Goal: Transaction & Acquisition: Purchase product/service

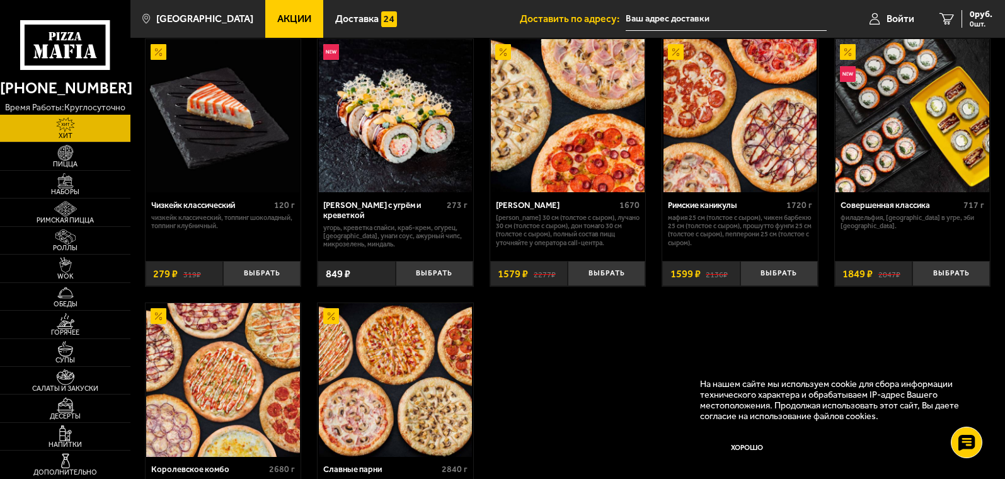
scroll to position [693, 0]
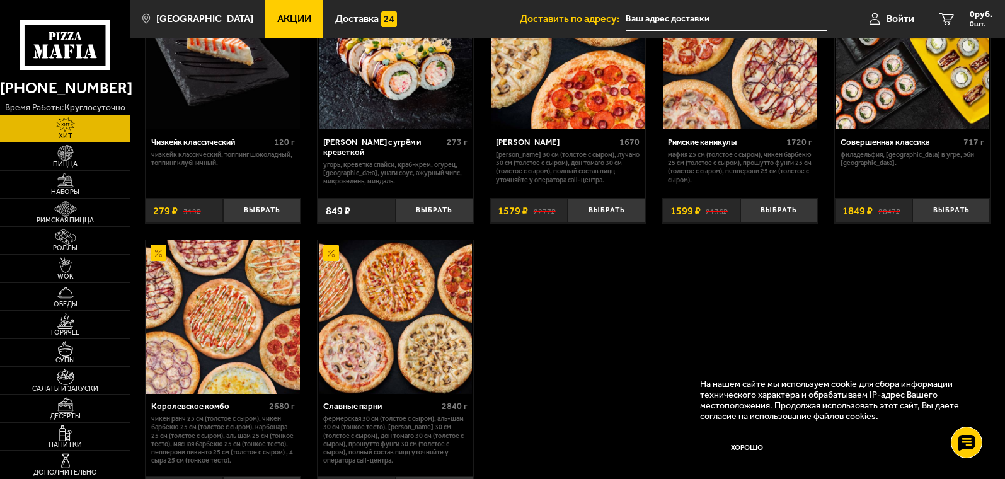
click at [213, 326] on img at bounding box center [222, 316] width 153 height 153
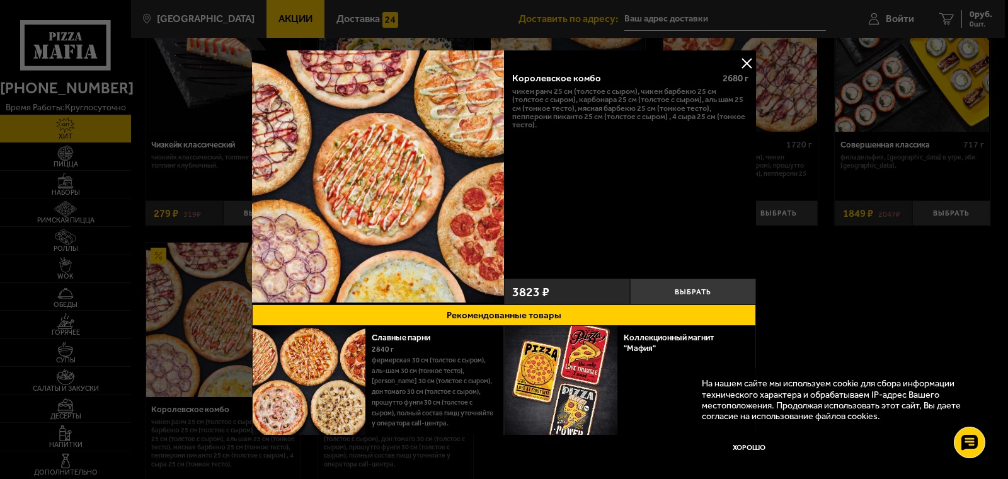
click at [741, 60] on button at bounding box center [746, 63] width 19 height 19
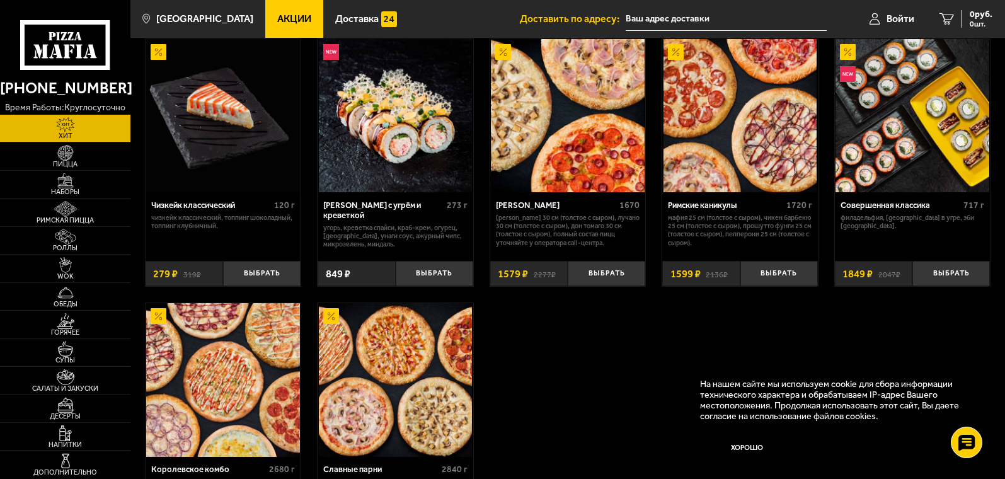
scroll to position [693, 0]
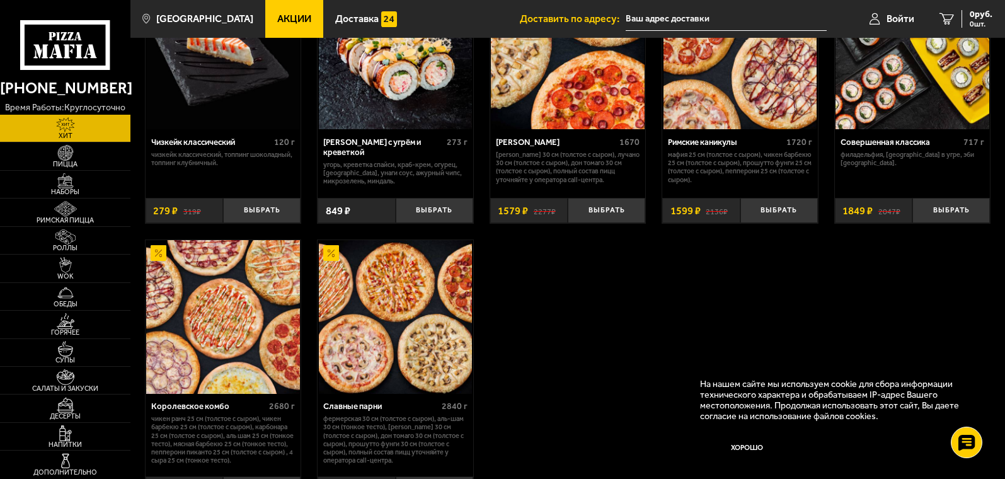
click at [156, 363] on img at bounding box center [222, 316] width 153 height 153
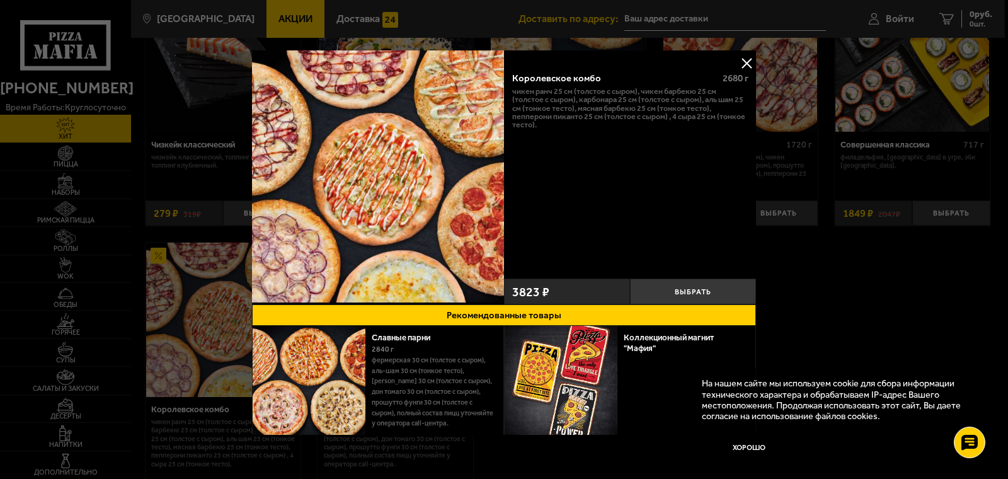
click at [744, 62] on button at bounding box center [746, 63] width 19 height 19
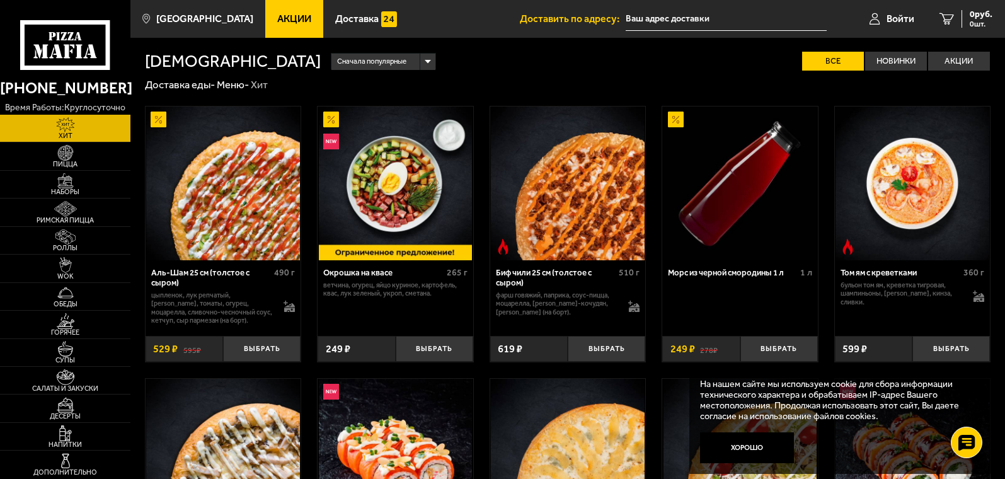
click at [332, 61] on div "Сначала популярные" at bounding box center [383, 62] width 103 height 17
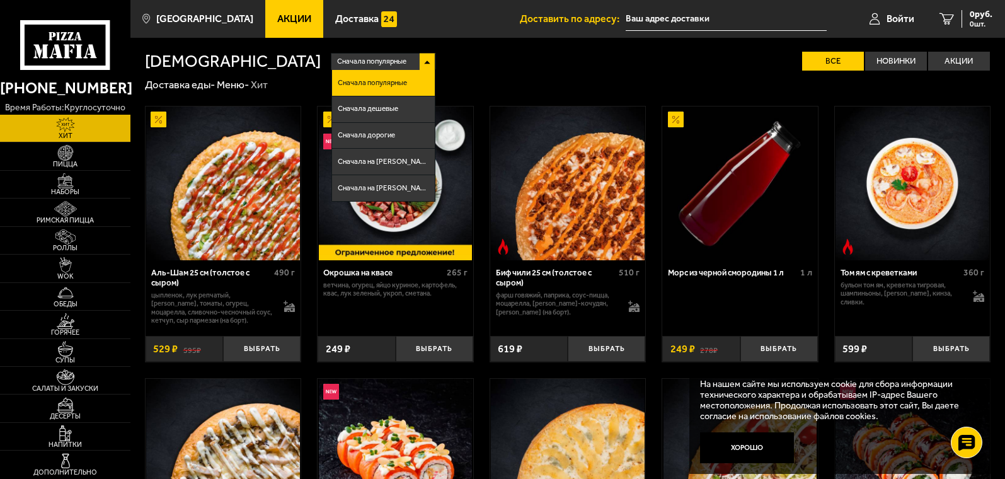
click at [332, 61] on div "Сначала популярные" at bounding box center [383, 62] width 103 height 17
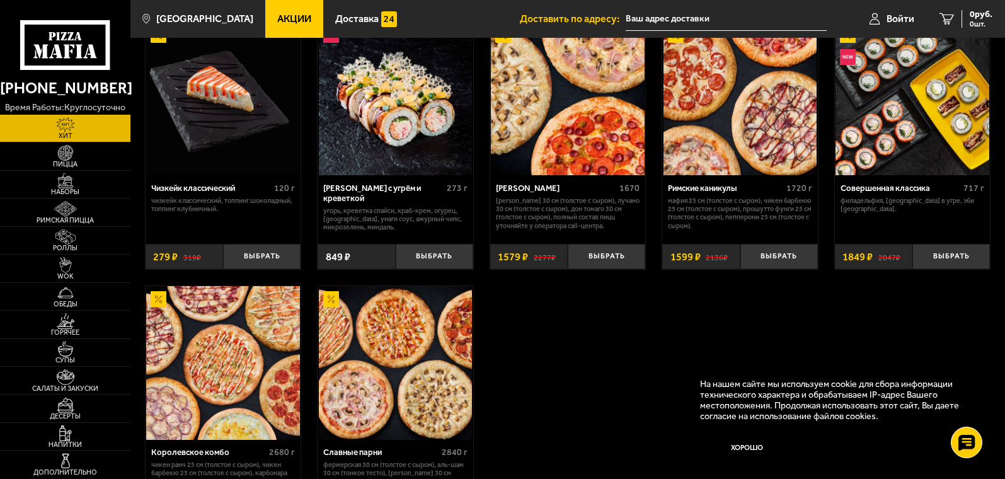
scroll to position [584, 0]
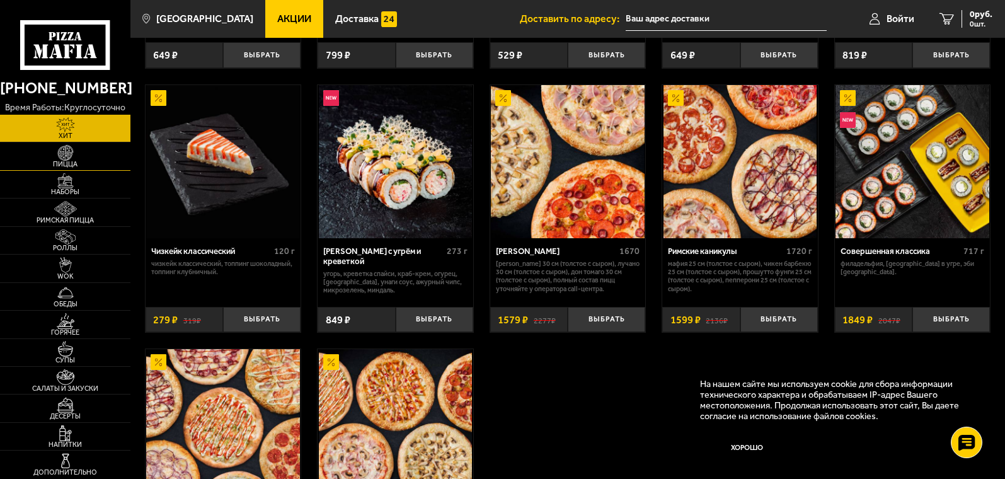
click at [61, 153] on img at bounding box center [65, 153] width 40 height 16
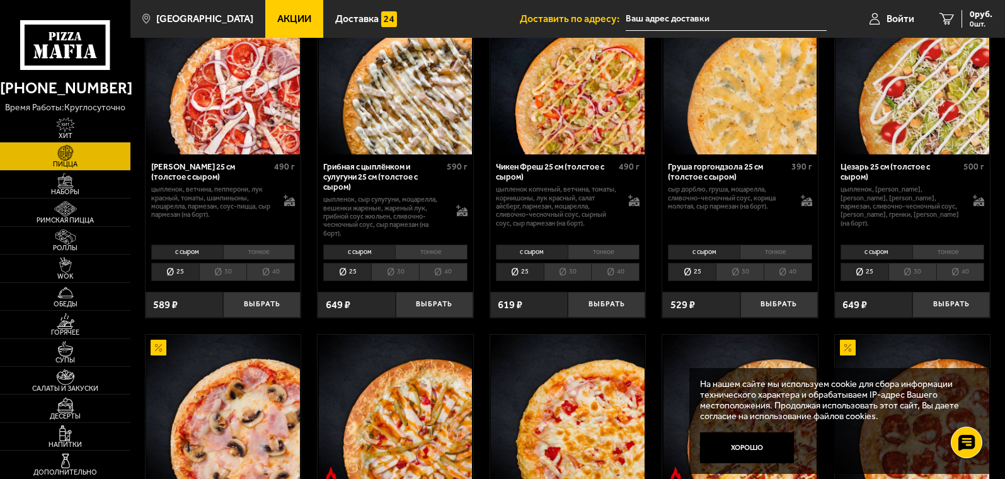
scroll to position [126, 0]
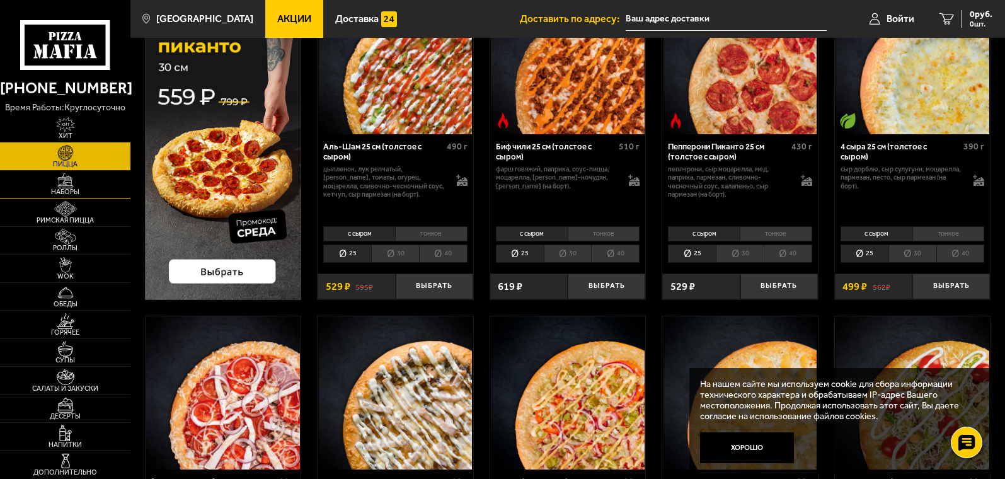
click at [66, 190] on span "Наборы" at bounding box center [65, 191] width 130 height 7
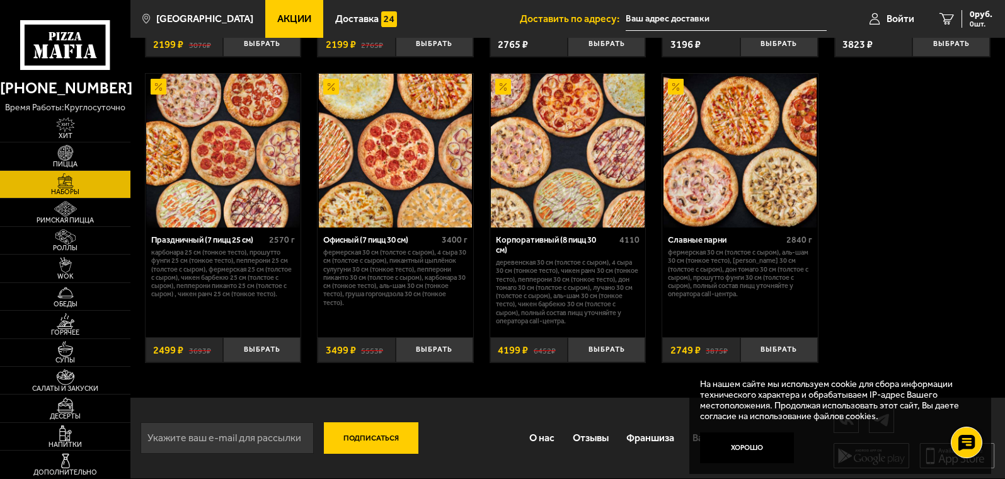
scroll to position [1583, 0]
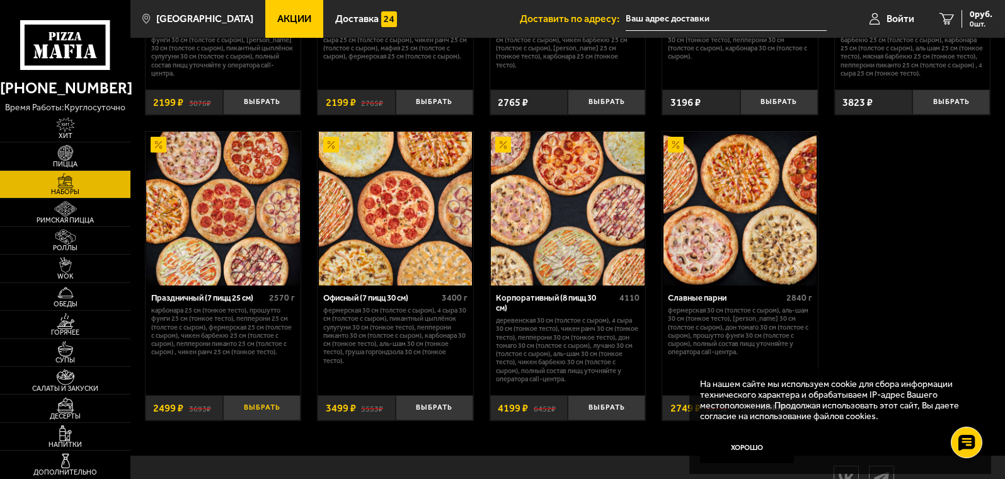
click at [267, 413] on button "Выбрать" at bounding box center [262, 408] width 78 height 26
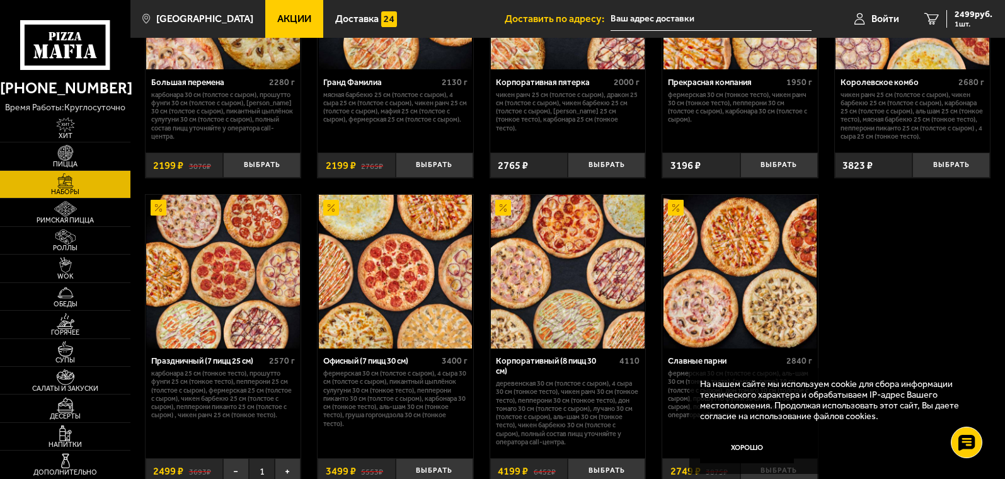
scroll to position [1457, 0]
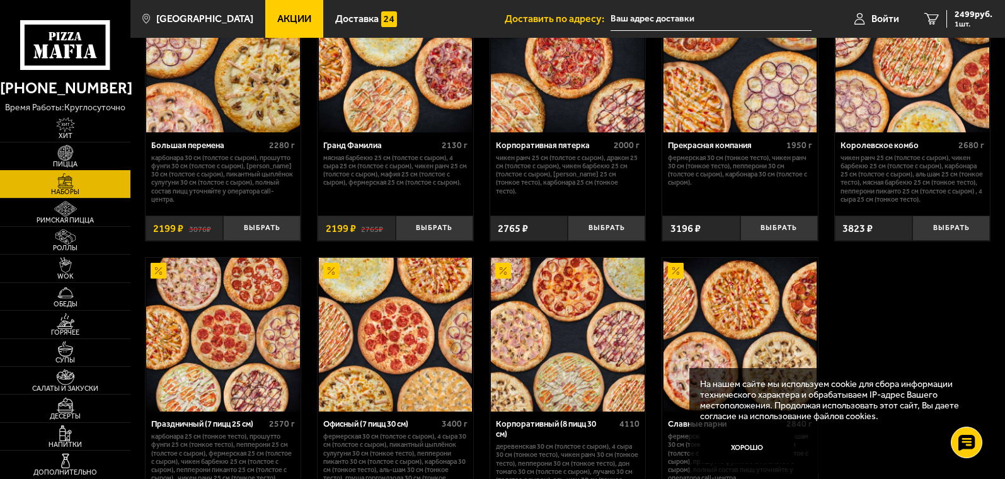
click at [67, 148] on img at bounding box center [65, 153] width 40 height 16
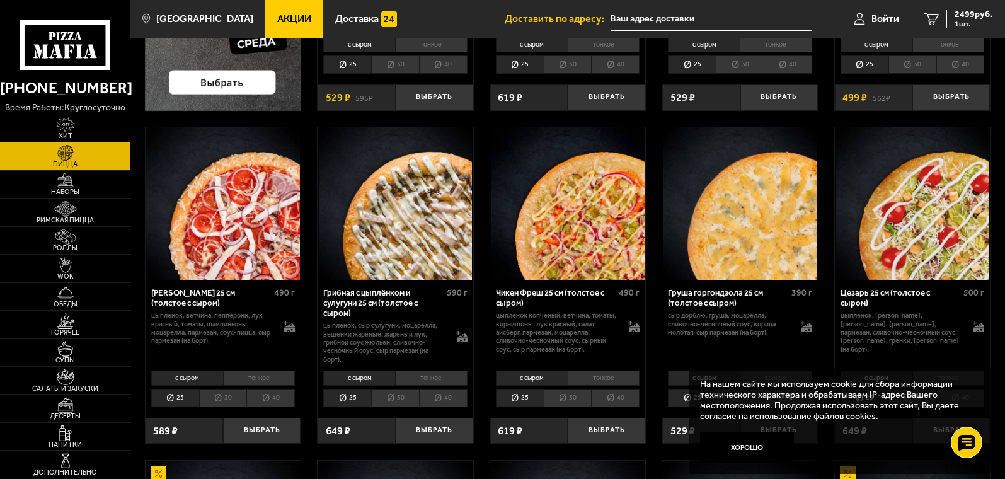
scroll to position [378, 0]
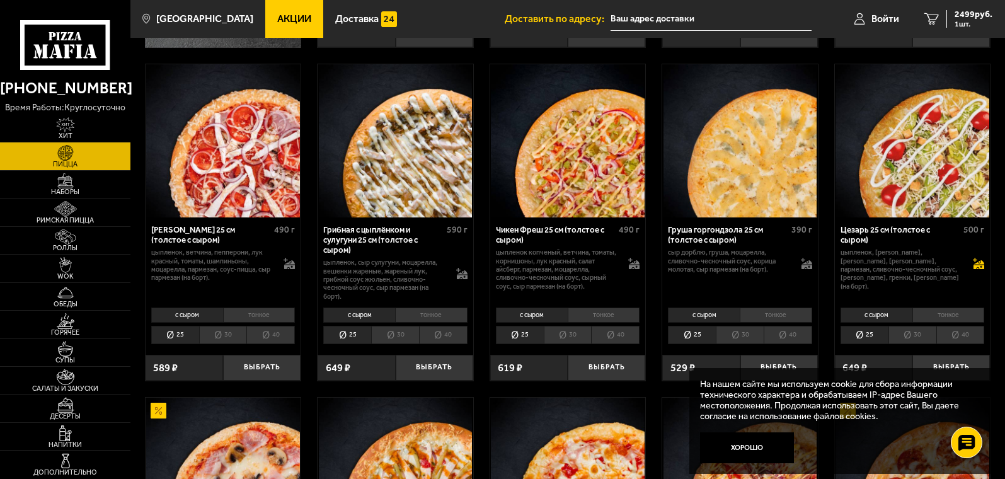
click at [976, 260] on icon at bounding box center [977, 262] width 9 height 9
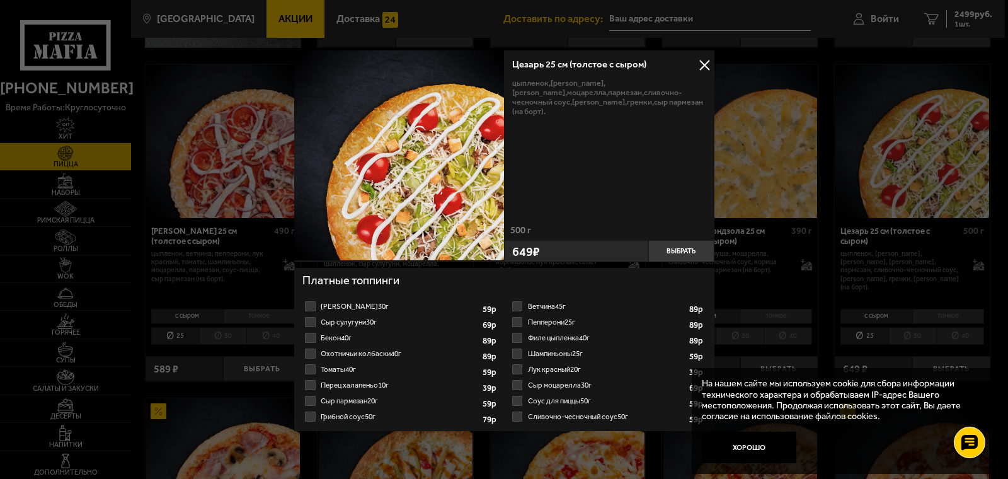
click at [705, 62] on button at bounding box center [704, 64] width 19 height 19
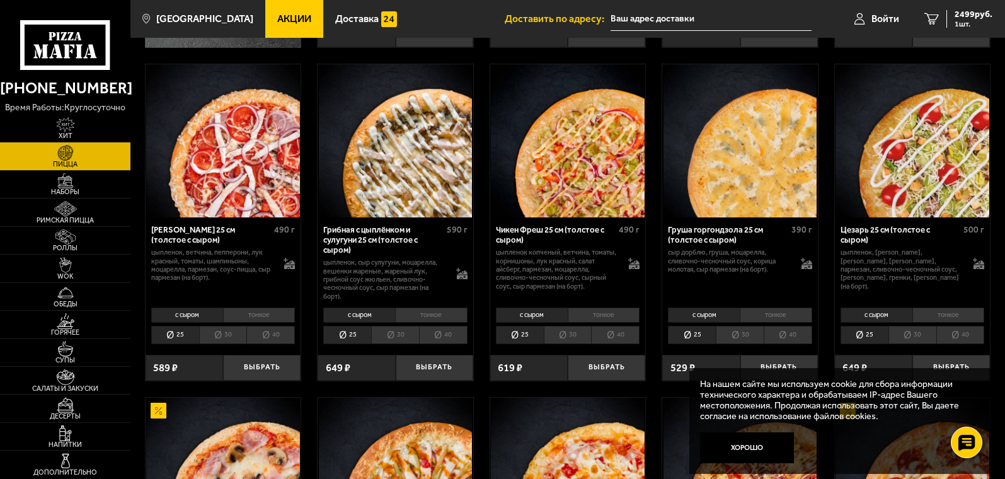
scroll to position [441, 0]
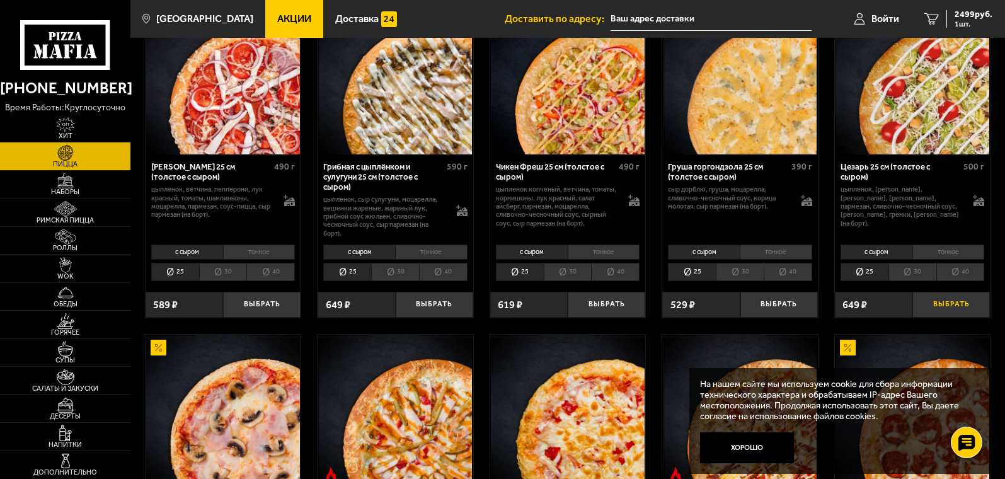
click at [949, 301] on button "Выбрать" at bounding box center [952, 305] width 78 height 26
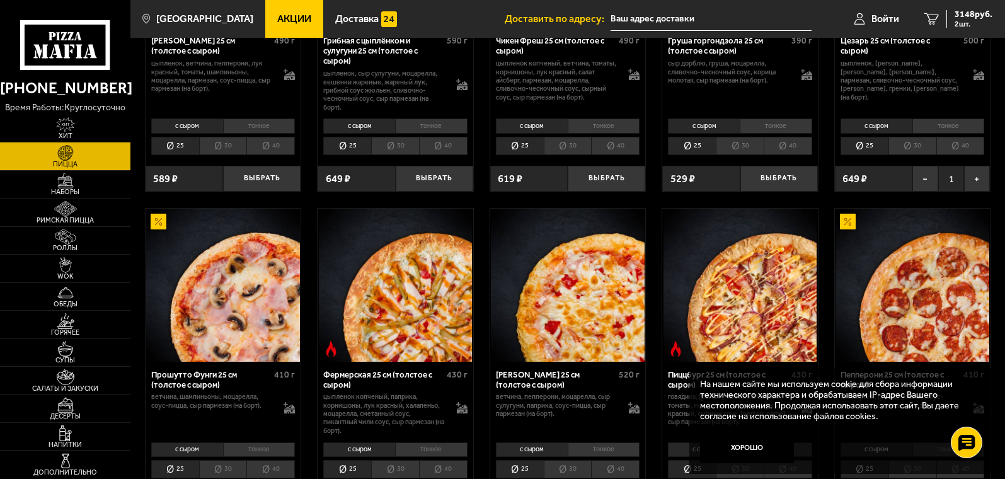
scroll to position [630, 0]
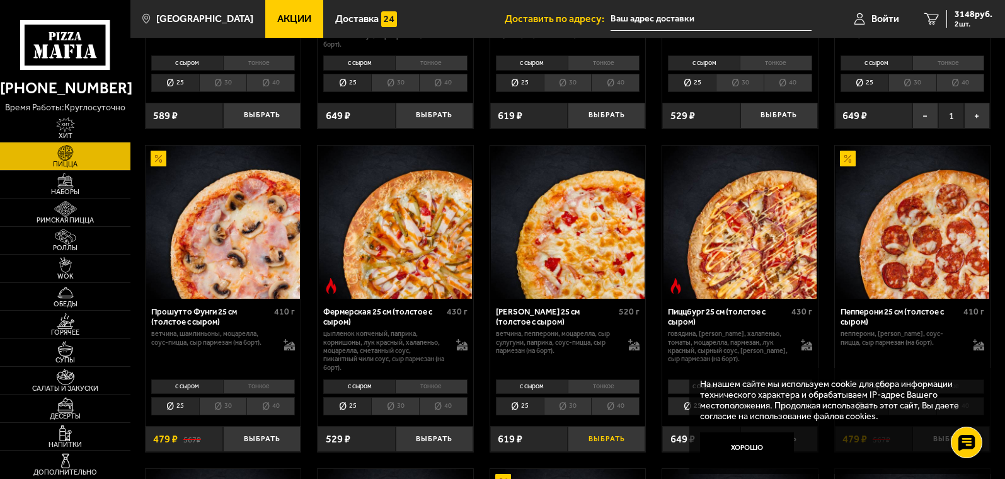
click at [598, 439] on button "Выбрать" at bounding box center [607, 439] width 78 height 26
click at [434, 439] on button "Выбрать" at bounding box center [435, 439] width 78 height 26
click at [459, 437] on button "+" at bounding box center [460, 439] width 26 height 26
click at [459, 442] on button "+" at bounding box center [460, 439] width 26 height 26
click at [458, 440] on button "+" at bounding box center [460, 439] width 26 height 26
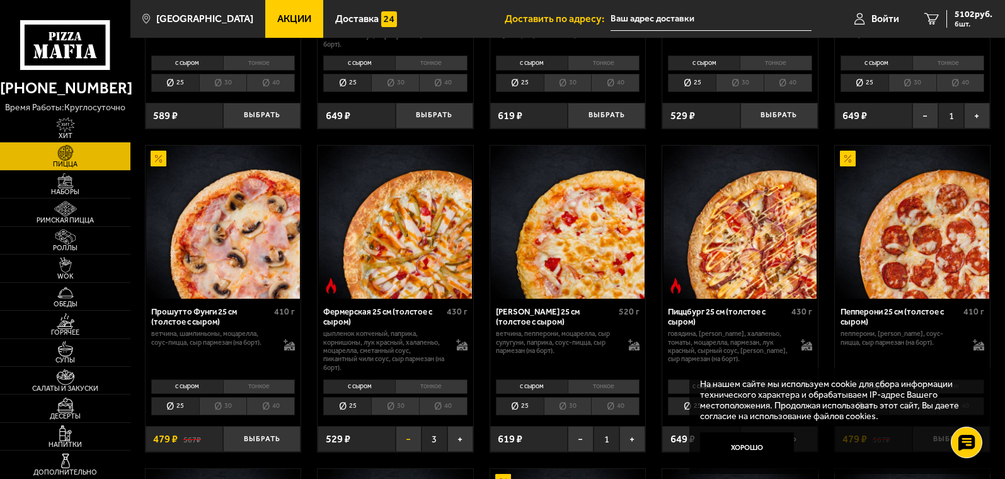
click at [407, 441] on button "−" at bounding box center [409, 439] width 26 height 26
click at [953, 20] on div "4483 руб. 5 шт." at bounding box center [970, 19] width 46 height 18
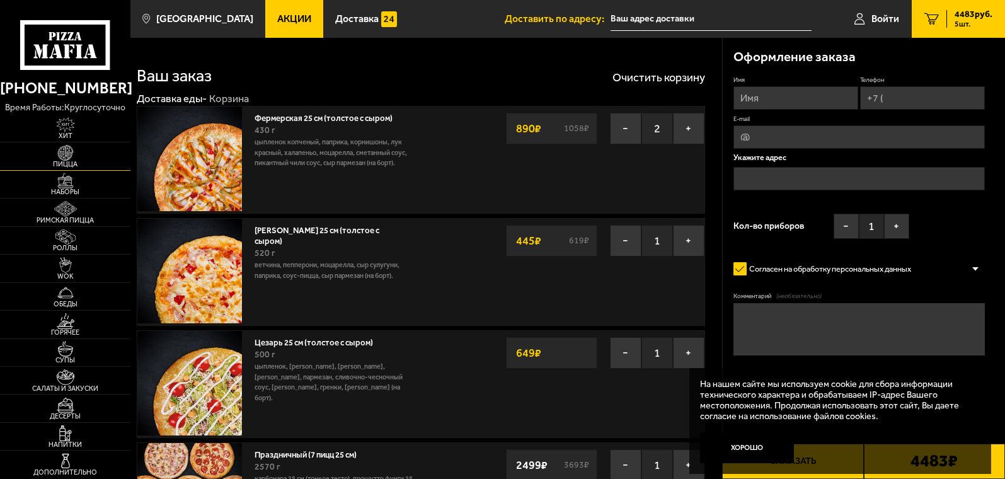
click at [69, 150] on img at bounding box center [65, 153] width 40 height 16
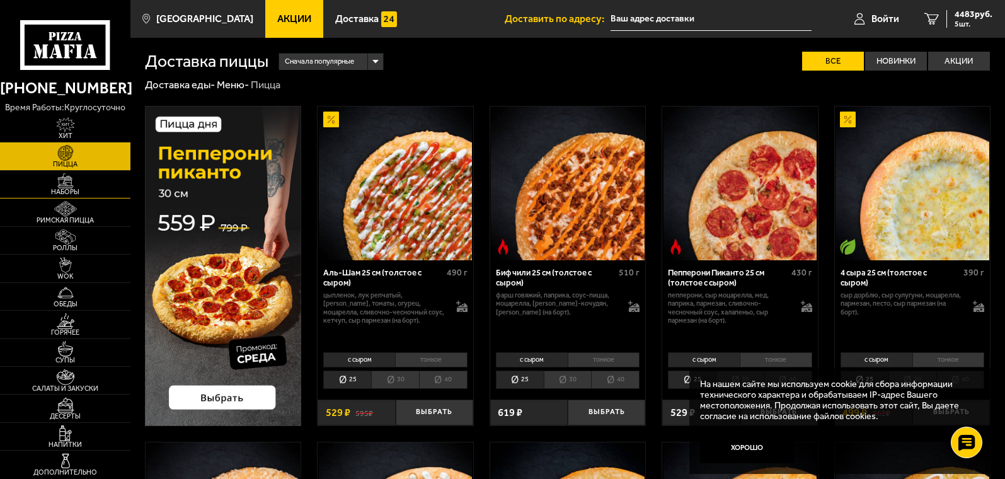
click at [59, 183] on img at bounding box center [65, 181] width 40 height 16
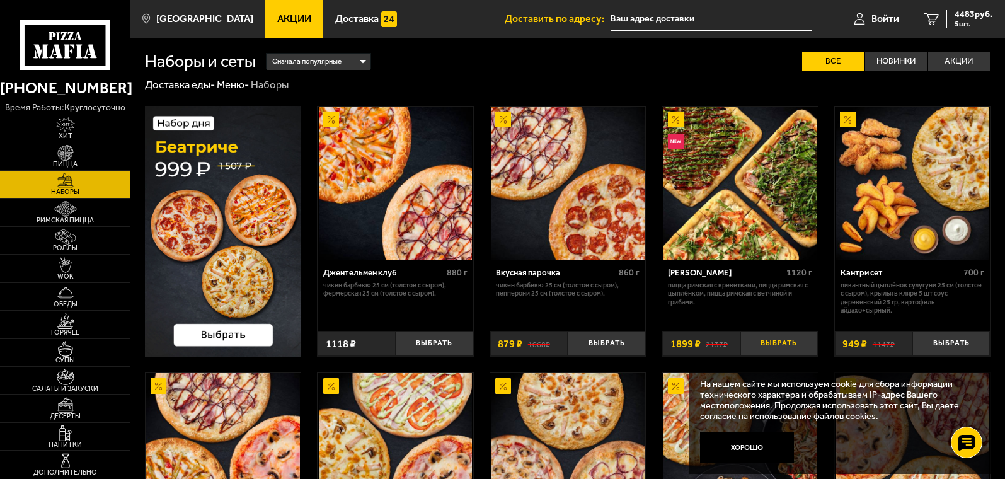
click at [774, 343] on button "Выбрать" at bounding box center [780, 344] width 78 height 26
click at [966, 14] on span "6382 руб." at bounding box center [974, 14] width 38 height 9
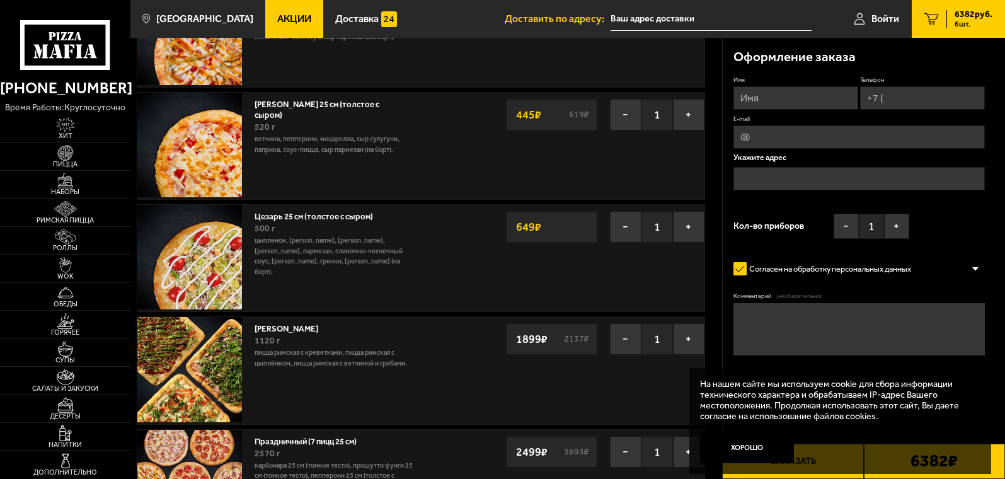
scroll to position [63, 0]
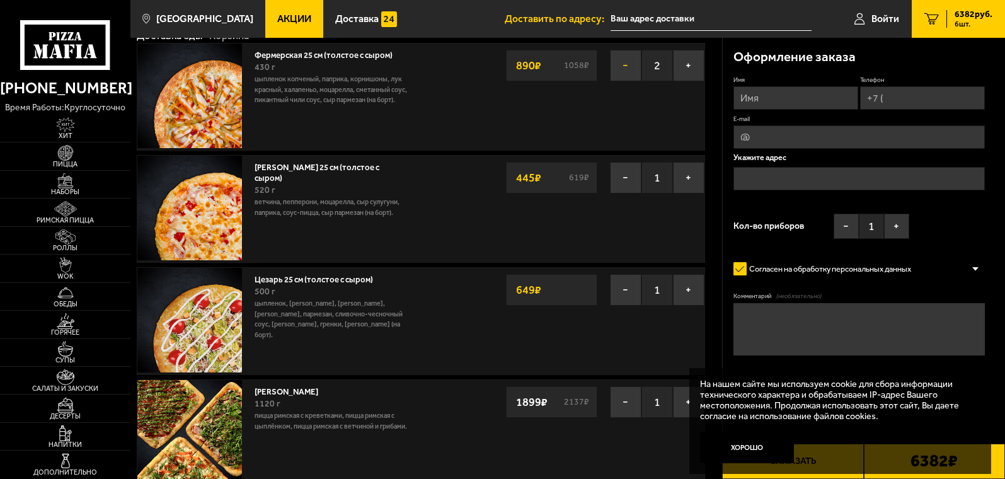
click at [623, 68] on button "−" at bounding box center [626, 66] width 32 height 32
click at [791, 95] on input "Имя" at bounding box center [796, 97] width 125 height 23
type input "[PERSON_NAME]"
click at [895, 93] on input "Телефон" at bounding box center [922, 97] width 125 height 23
type input "[PHONE_NUMBER]"
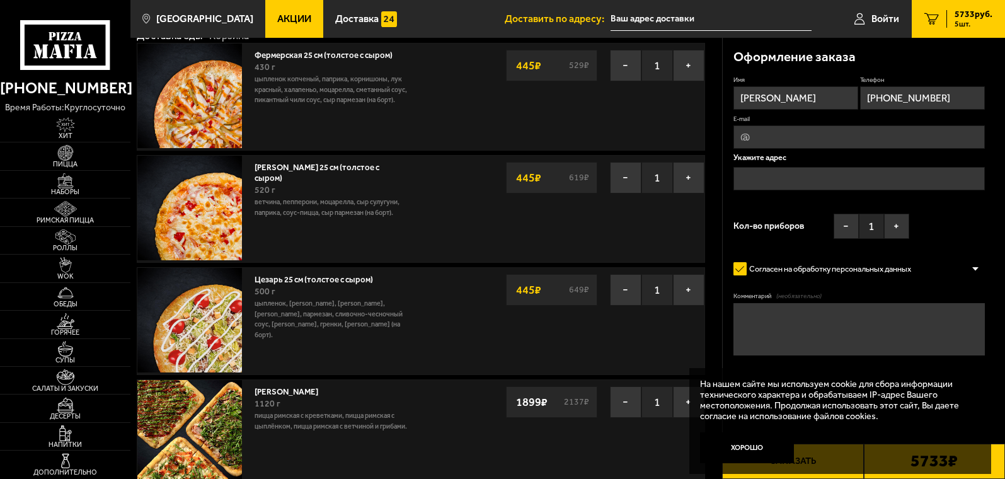
type input "[EMAIL_ADDRESS][DOMAIN_NAME]"
type input "[PHONE_NUMBER]"
click at [783, 182] on input "text" at bounding box center [859, 179] width 251 height 23
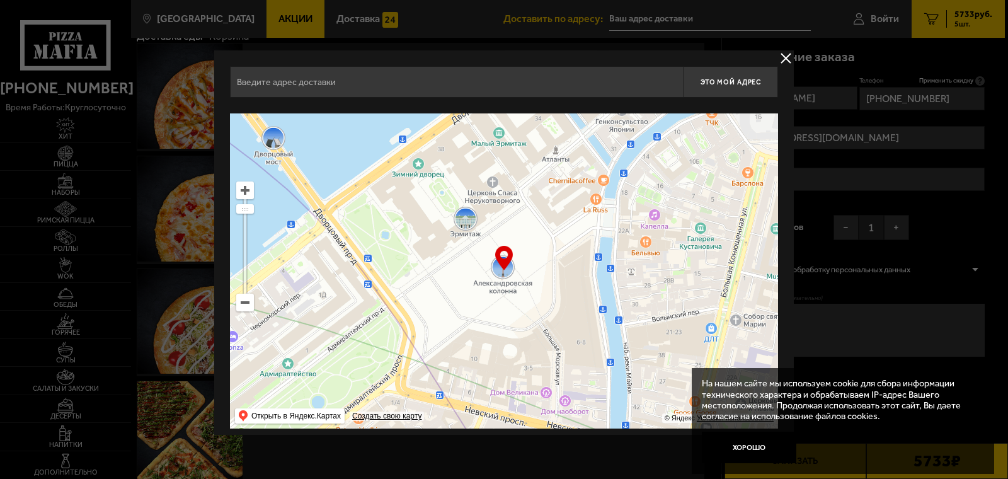
click at [294, 81] on input "text" at bounding box center [457, 82] width 454 height 32
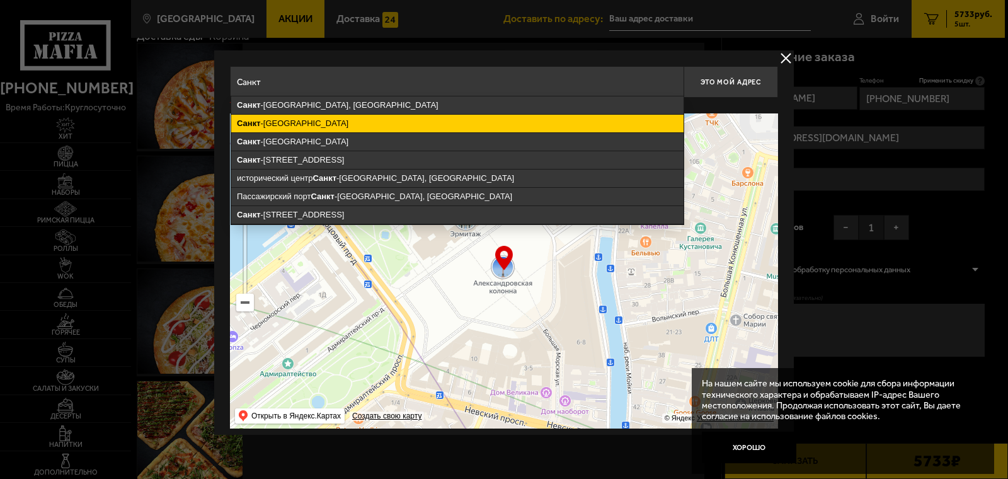
click at [288, 125] on ymaps "[GEOGRAPHIC_DATA]" at bounding box center [457, 124] width 453 height 18
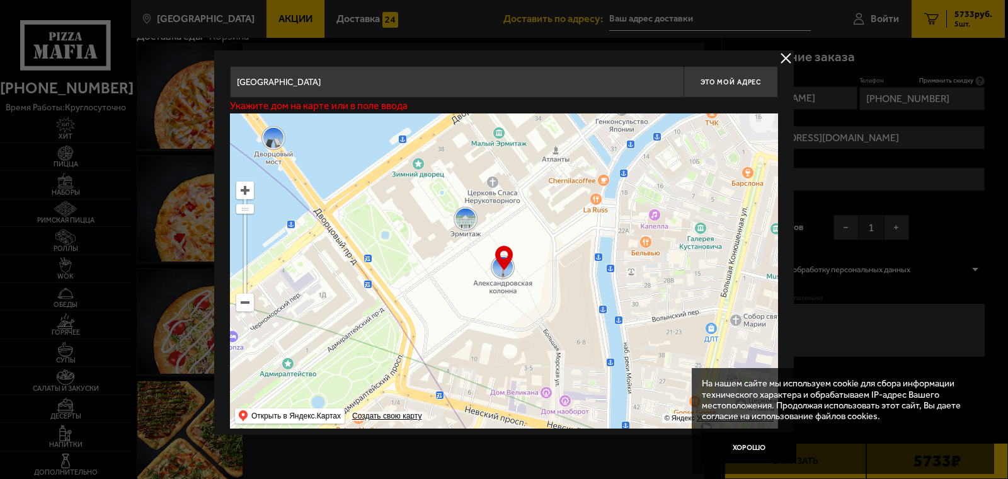
click at [325, 88] on input "[GEOGRAPHIC_DATA]" at bounding box center [457, 82] width 454 height 32
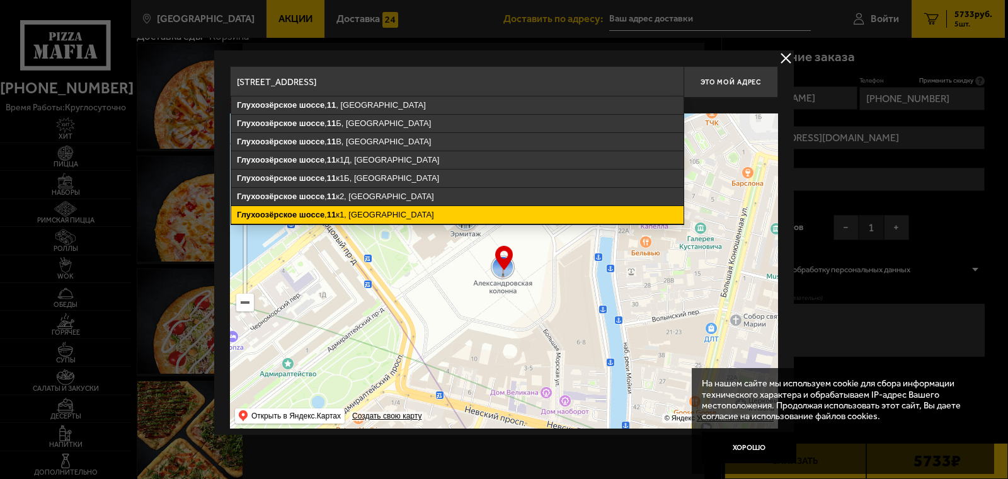
click at [280, 216] on ymaps "Глухоозёрское" at bounding box center [267, 214] width 60 height 9
type input "[STREET_ADDRESS]"
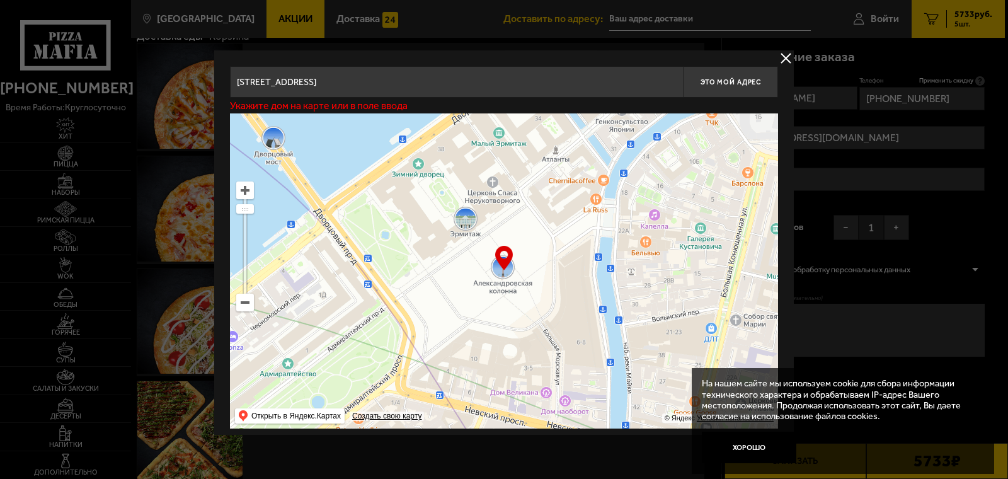
type input "[STREET_ADDRESS]"
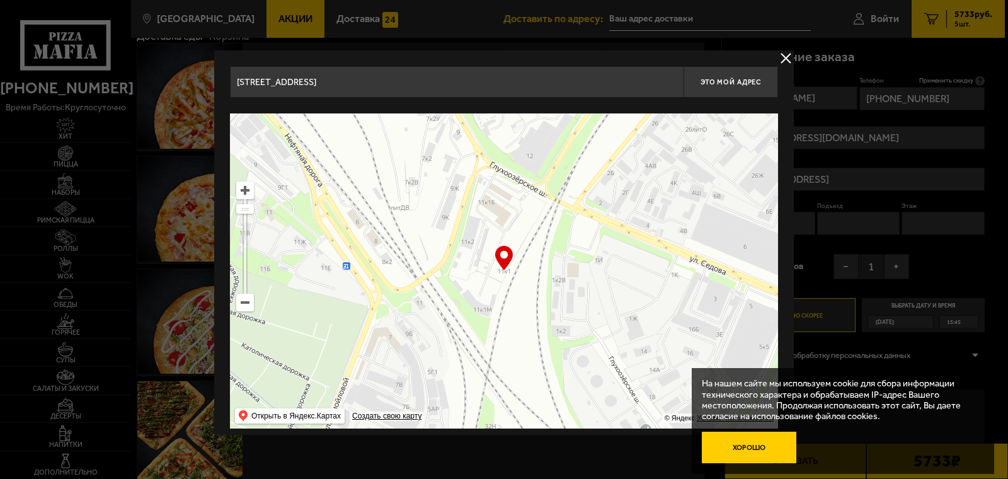
click at [741, 447] on button "Хорошо" at bounding box center [749, 448] width 95 height 32
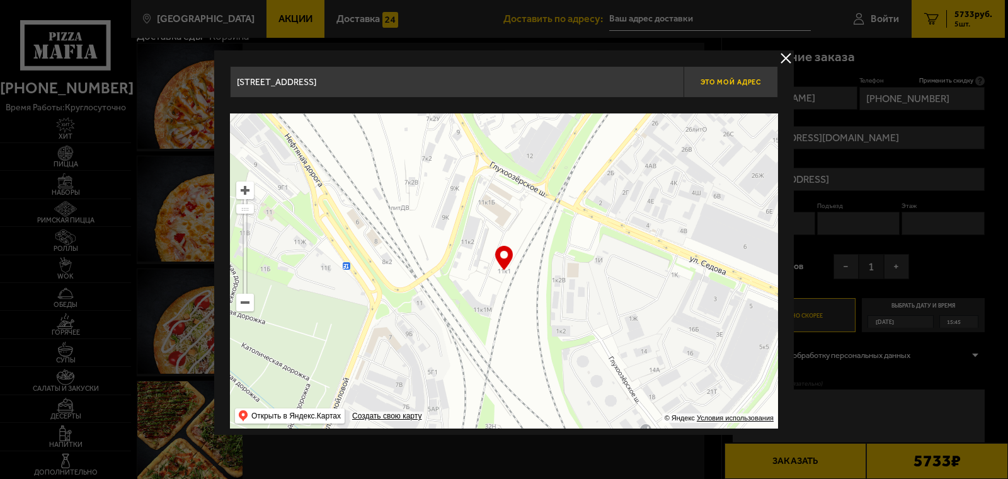
click at [744, 79] on span "Это мой адрес" at bounding box center [731, 82] width 61 height 8
type input "[STREET_ADDRESS]"
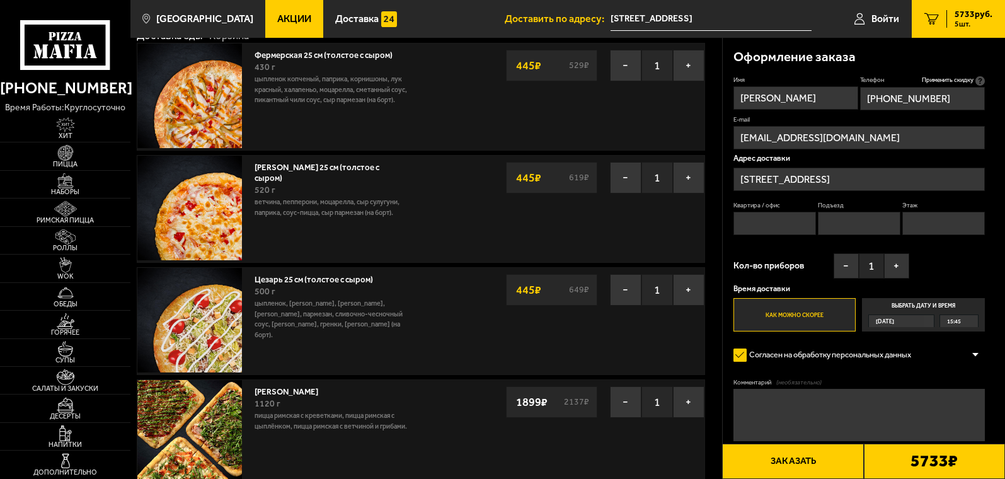
click at [921, 304] on label "Выбрать дату и время [DATE] 15:45" at bounding box center [923, 314] width 122 height 33
click at [0, 0] on input "Выбрать дату и время [DATE] 15:45" at bounding box center [0, 0] width 0 height 0
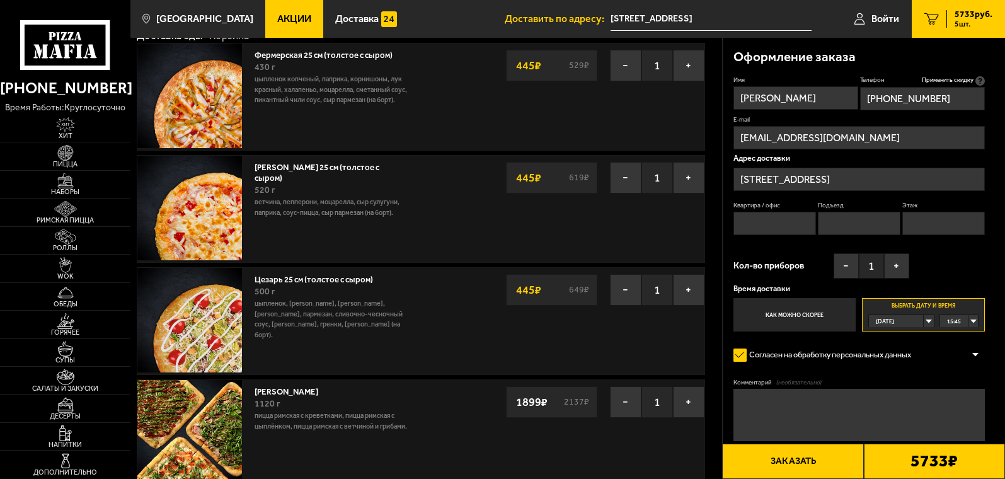
click at [924, 320] on div "[DATE]" at bounding box center [896, 321] width 55 height 12
click at [887, 345] on span "[DATE]" at bounding box center [886, 346] width 18 height 12
click at [972, 321] on div "00:00" at bounding box center [959, 321] width 38 height 12
click at [972, 322] on div "00:00" at bounding box center [959, 321] width 38 height 12
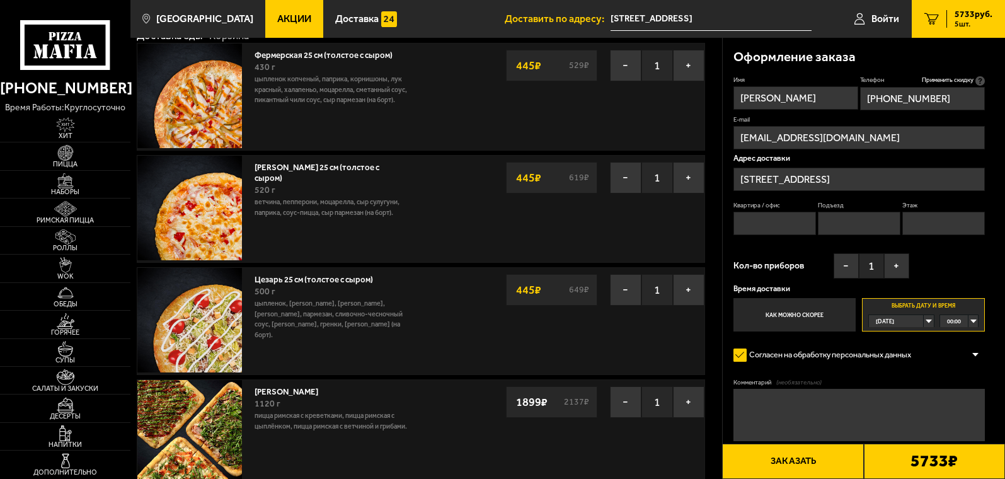
click at [976, 321] on div "00:00" at bounding box center [959, 321] width 38 height 12
click at [954, 361] on span "12:30" at bounding box center [955, 358] width 14 height 12
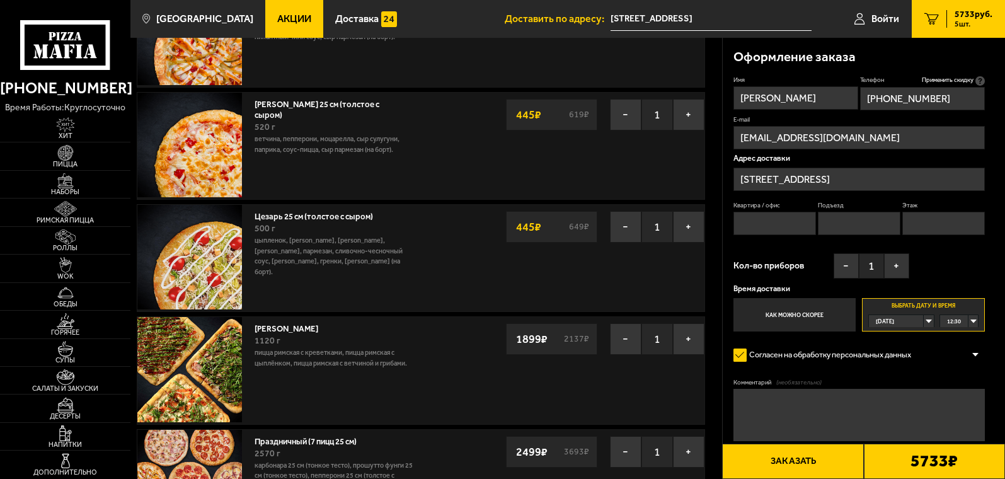
scroll to position [0, 0]
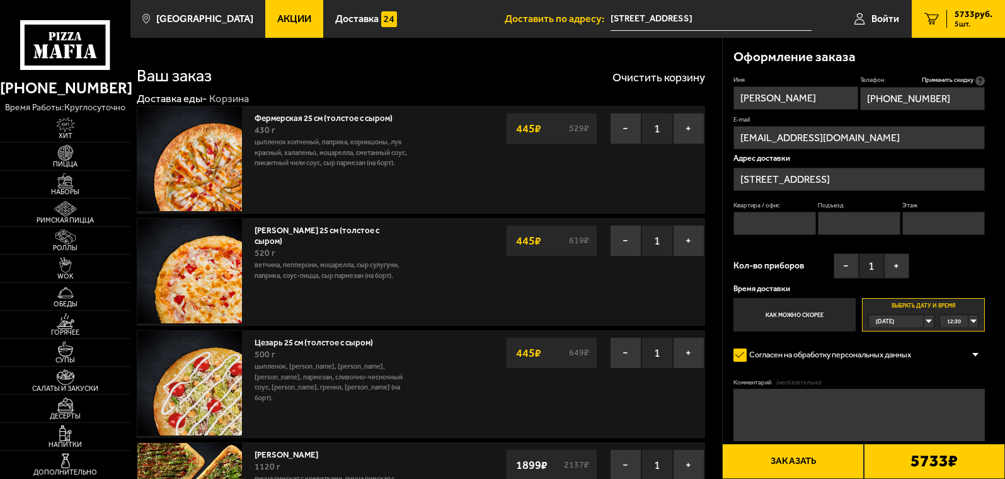
click at [771, 416] on textarea "Комментарий (необязательно)" at bounding box center [859, 415] width 251 height 52
click at [792, 461] on button "Заказать" at bounding box center [792, 461] width 141 height 35
click at [754, 219] on input "Квартира / офис" at bounding box center [775, 223] width 83 height 23
type input "нет"
click at [845, 219] on input "Подъезд" at bounding box center [859, 223] width 83 height 23
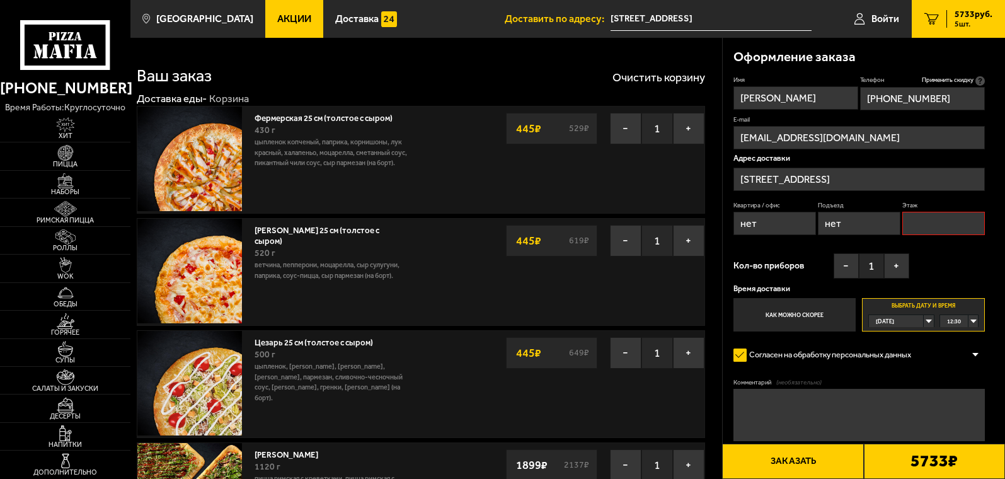
type input "нет"
click at [936, 227] on input "Этаж" at bounding box center [944, 223] width 83 height 23
type input "нет"
drag, startPoint x: 772, startPoint y: 219, endPoint x: 715, endPoint y: 228, distance: 58.1
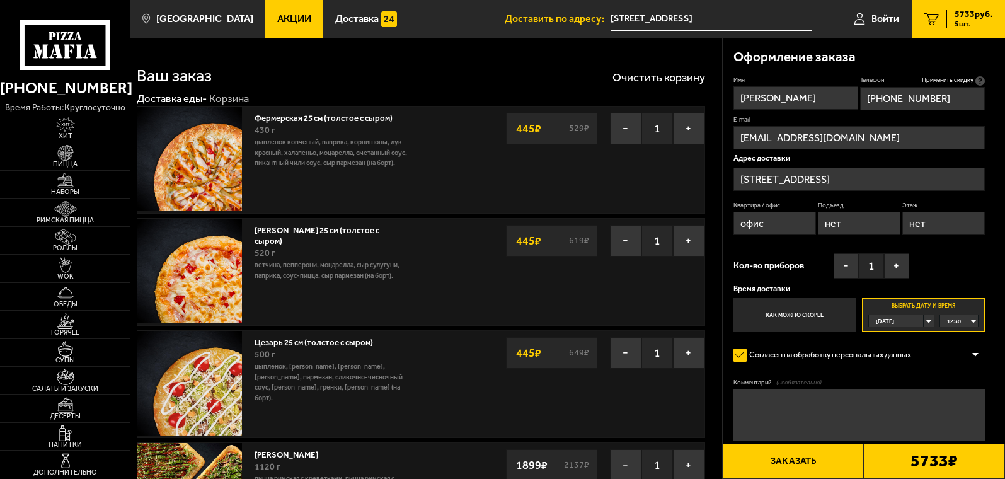
type input "офис"
click at [924, 318] on div "[DATE]" at bounding box center [896, 321] width 55 height 12
click at [902, 347] on li "[DATE]" at bounding box center [902, 346] width 64 height 13
click at [974, 320] on div "00:00" at bounding box center [959, 321] width 38 height 12
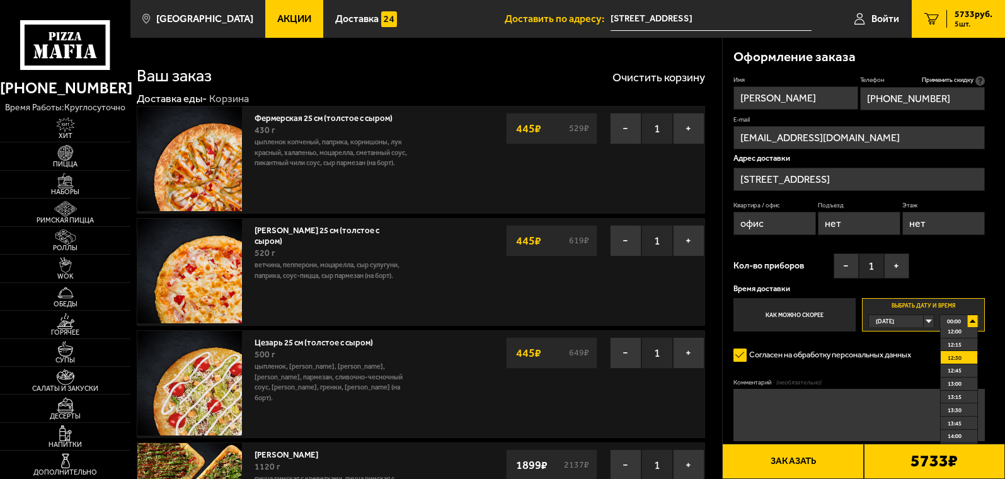
click at [952, 362] on span "12:30" at bounding box center [955, 358] width 14 height 12
click at [924, 323] on div "[DATE]" at bounding box center [896, 321] width 55 height 12
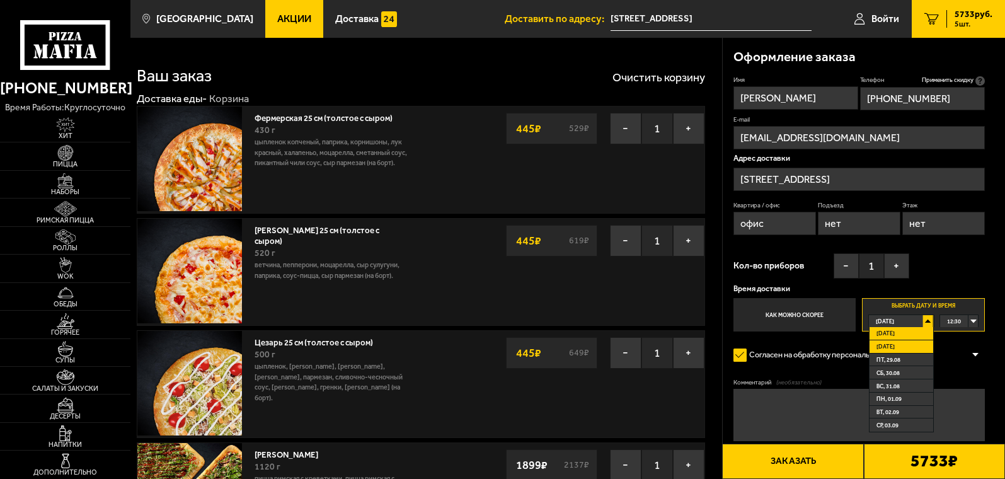
click at [909, 345] on li "[DATE]" at bounding box center [902, 346] width 64 height 13
click at [974, 320] on div "00:00" at bounding box center [959, 321] width 38 height 12
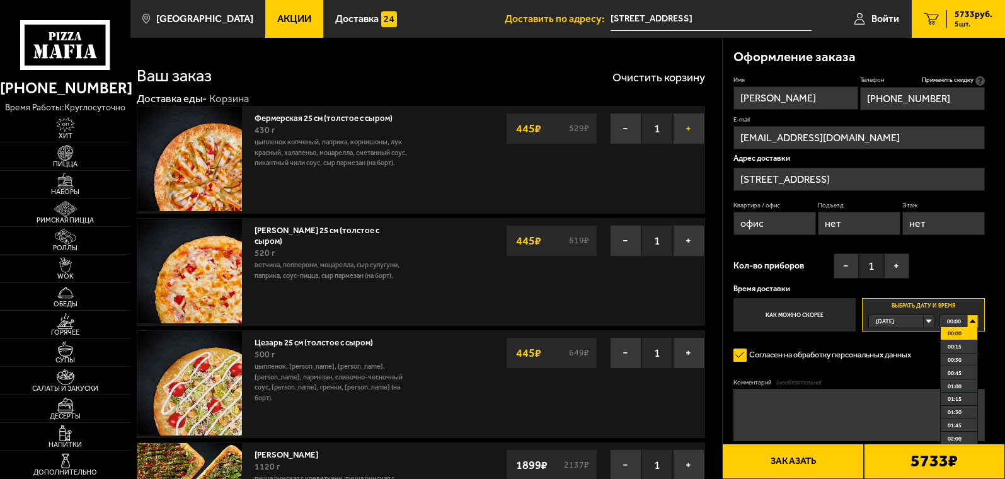
click at [689, 129] on button "+" at bounding box center [689, 129] width 32 height 32
click at [628, 131] on button "−" at bounding box center [626, 129] width 32 height 32
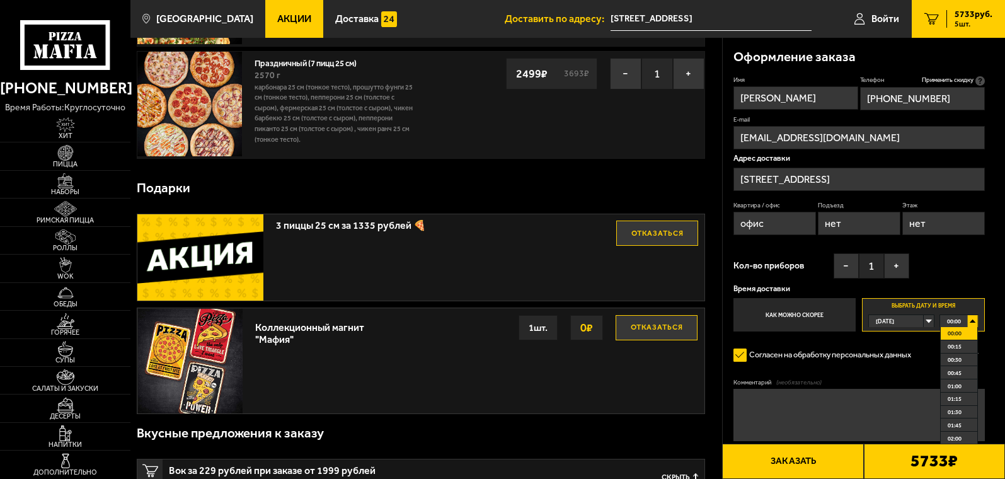
scroll to position [567, 0]
